Goal: Task Accomplishment & Management: Manage account settings

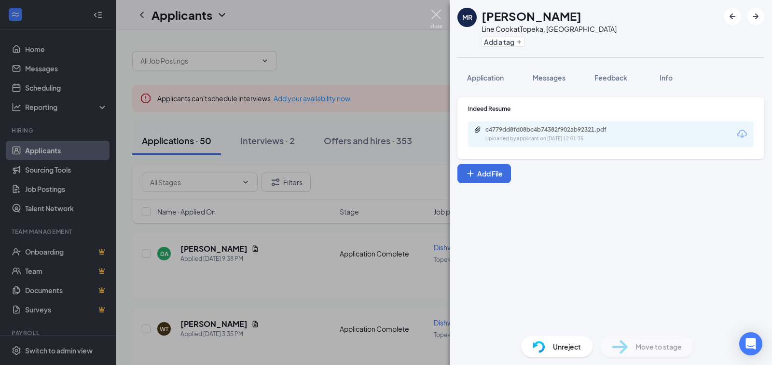
click at [433, 13] on img at bounding box center [436, 19] width 12 height 19
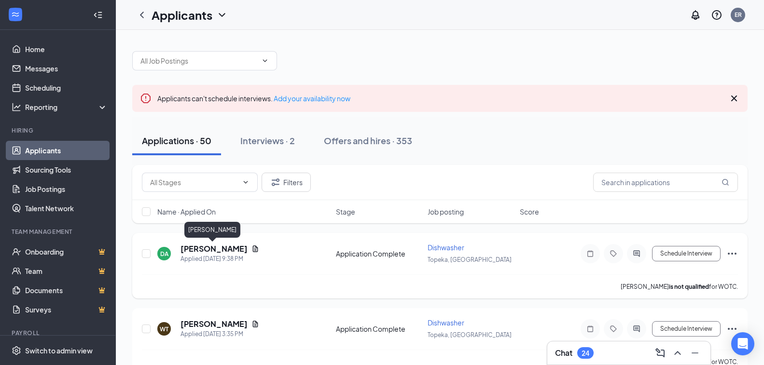
click at [226, 250] on h5 "[PERSON_NAME]" at bounding box center [213, 249] width 67 height 11
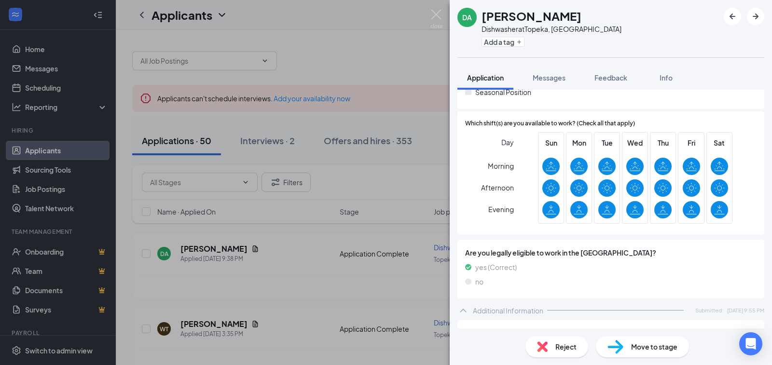
scroll to position [18, 0]
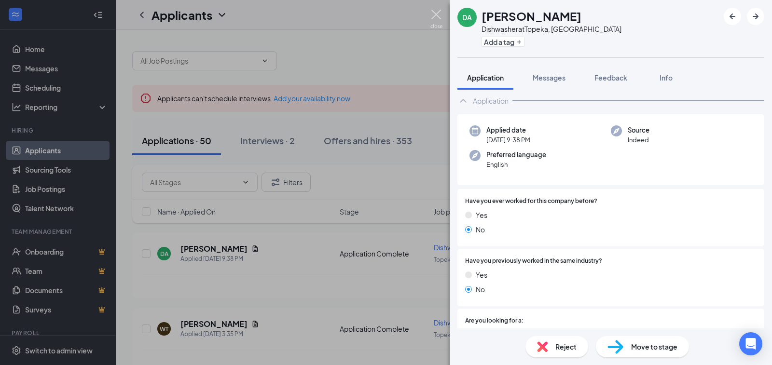
click at [441, 13] on img at bounding box center [436, 19] width 12 height 19
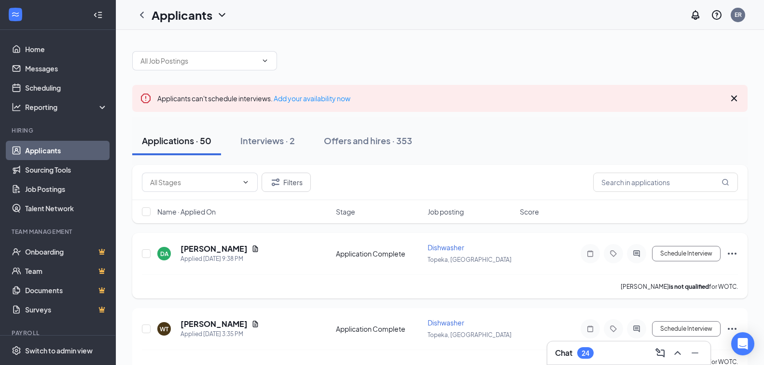
click at [253, 248] on icon "Document" at bounding box center [255, 249] width 5 height 6
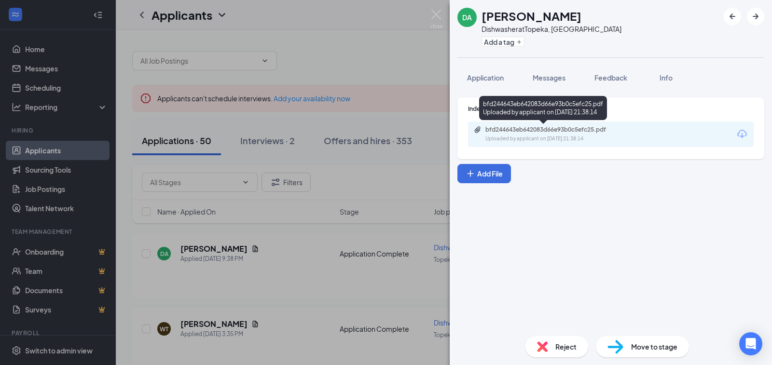
click at [522, 130] on div "bfd244643eb642083d66e93b0c5efc25.pdf" at bounding box center [552, 130] width 135 height 8
